Goal: Task Accomplishment & Management: Use online tool/utility

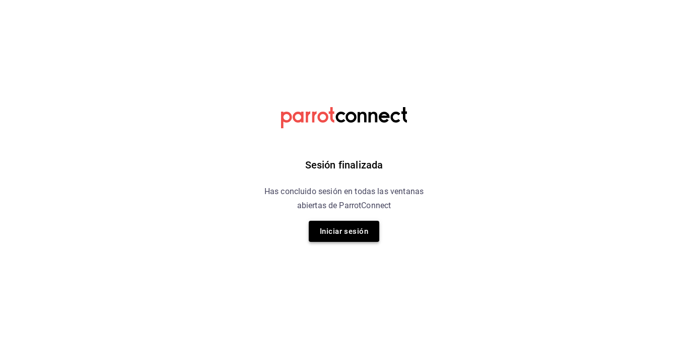
click at [355, 232] on button "Iniciar sesión" at bounding box center [344, 231] width 70 height 21
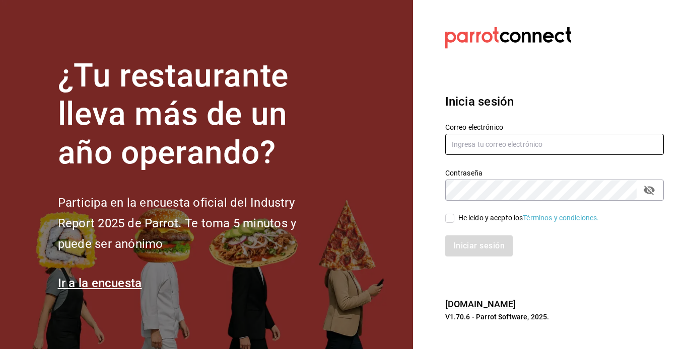
type input "[EMAIL_ADDRESS][DOMAIN_NAME]"
click at [451, 215] on input "He leído y acepto los Términos y condiciones." at bounding box center [449, 218] width 9 height 9
checkbox input "true"
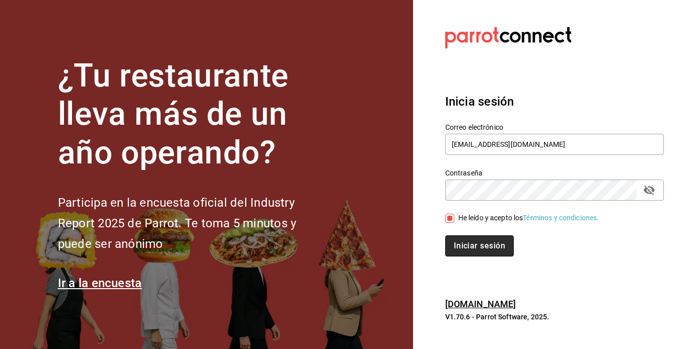
click at [466, 244] on button "Iniciar sesión" at bounding box center [479, 246] width 68 height 21
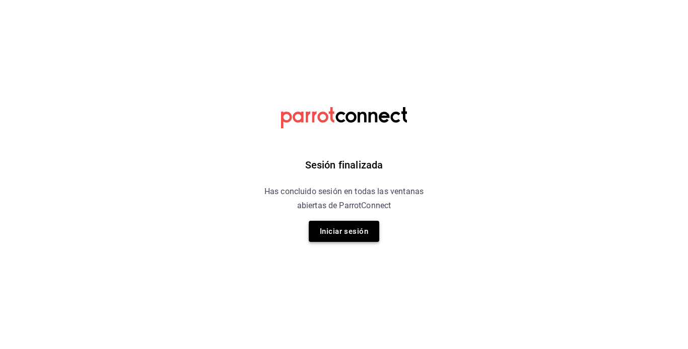
click at [344, 228] on button "Iniciar sesión" at bounding box center [344, 231] width 70 height 21
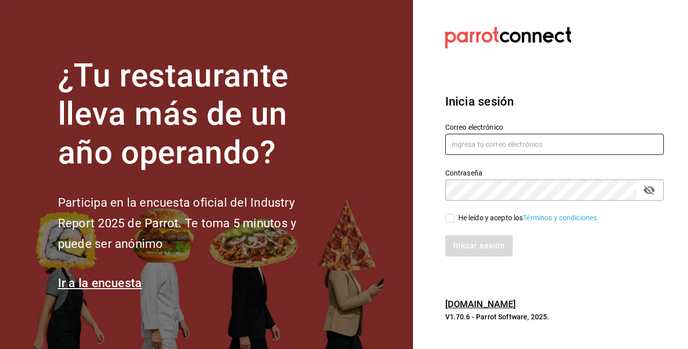
type input "[EMAIL_ADDRESS][DOMAIN_NAME]"
click at [449, 215] on input "He leído y acepto los Términos y condiciones." at bounding box center [449, 218] width 9 height 9
checkbox input "true"
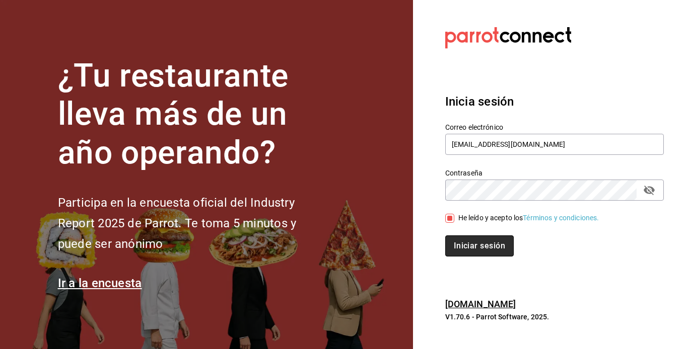
click at [464, 242] on button "Iniciar sesión" at bounding box center [479, 246] width 68 height 21
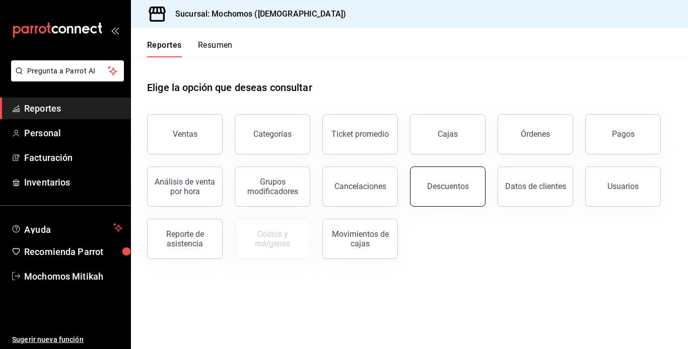
click at [434, 170] on button "Descuentos" at bounding box center [448, 187] width 76 height 40
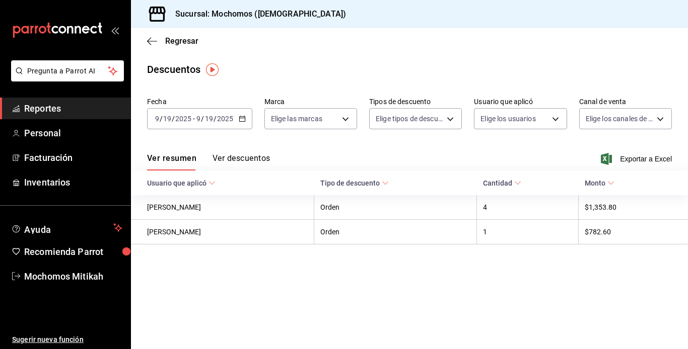
click at [245, 119] on div "2025-09-19 9 / 19 / 2025 - 2025-09-19 9 / 19 / 2025" at bounding box center [199, 118] width 105 height 21
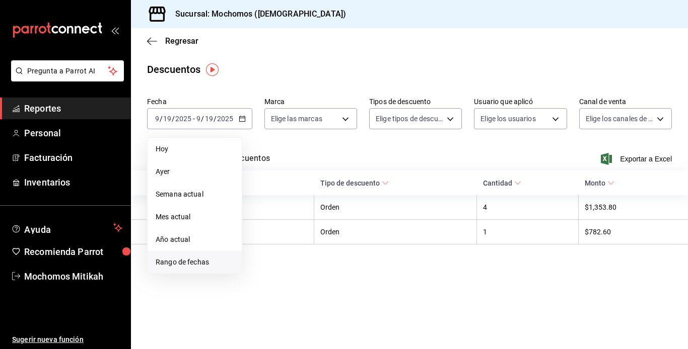
click at [199, 260] on span "Rango de fechas" at bounding box center [195, 262] width 78 height 11
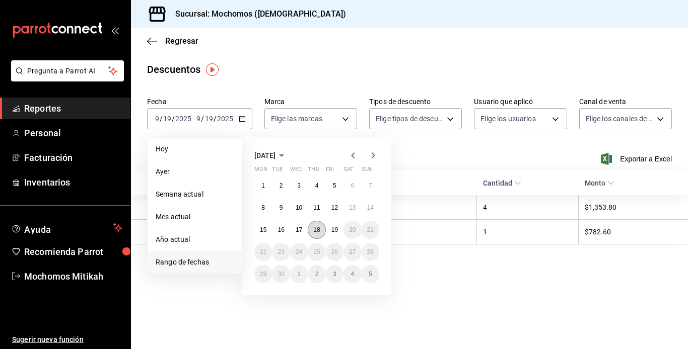
click at [321, 230] on button "18" at bounding box center [317, 230] width 18 height 18
click at [342, 232] on button "19" at bounding box center [335, 230] width 18 height 18
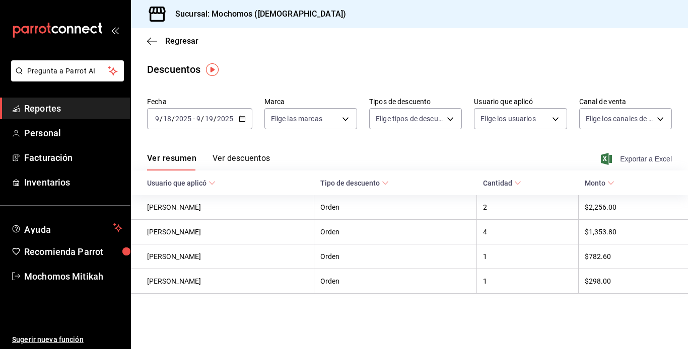
click at [629, 159] on span "Exportar a Excel" at bounding box center [637, 159] width 69 height 12
